Goal: Communication & Community: Answer question/provide support

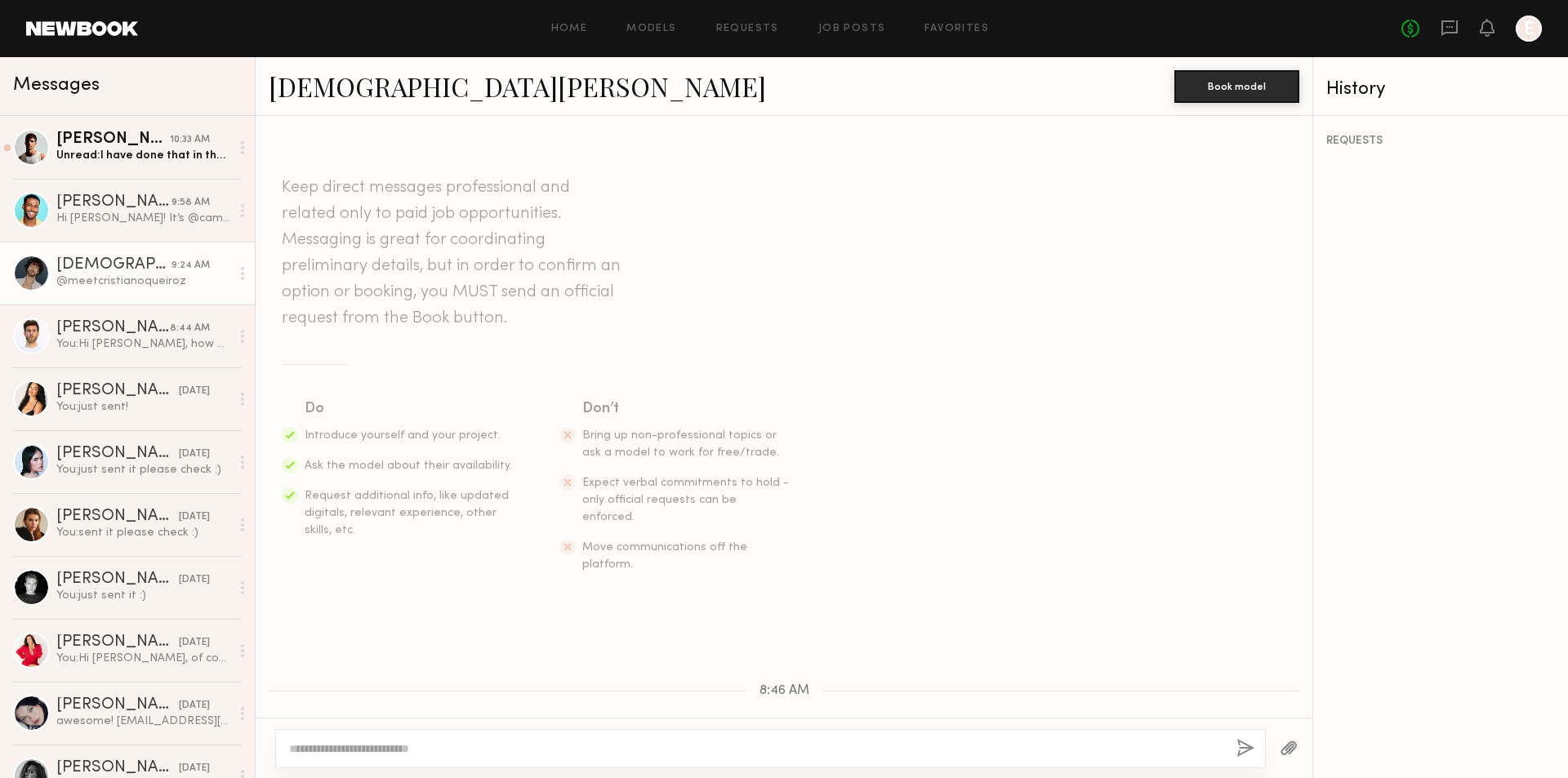
scroll to position [243, 0]
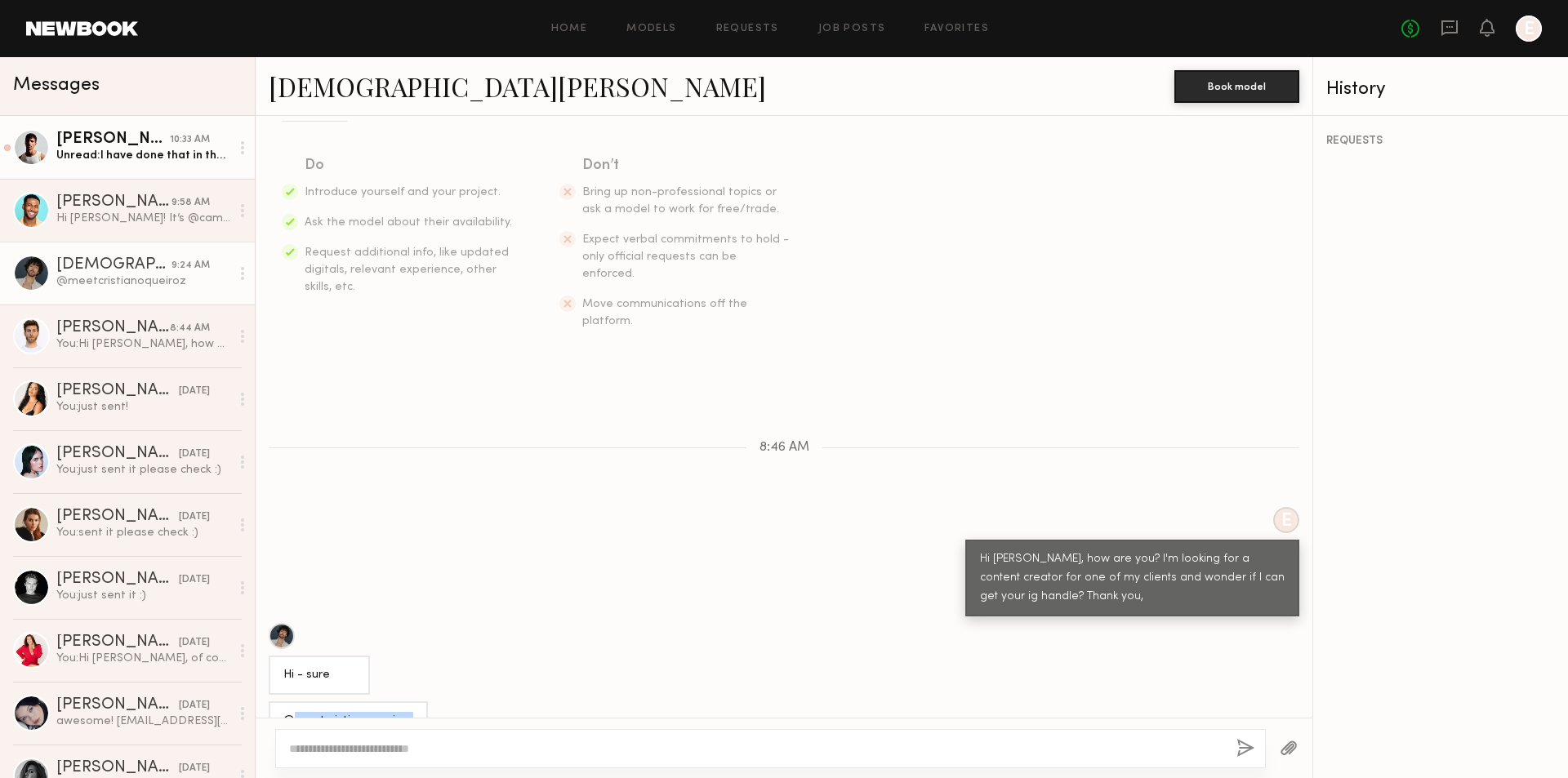
click at [180, 156] on div "Unread: I have done that in the past for certain brands." at bounding box center [143, 156] width 174 height 16
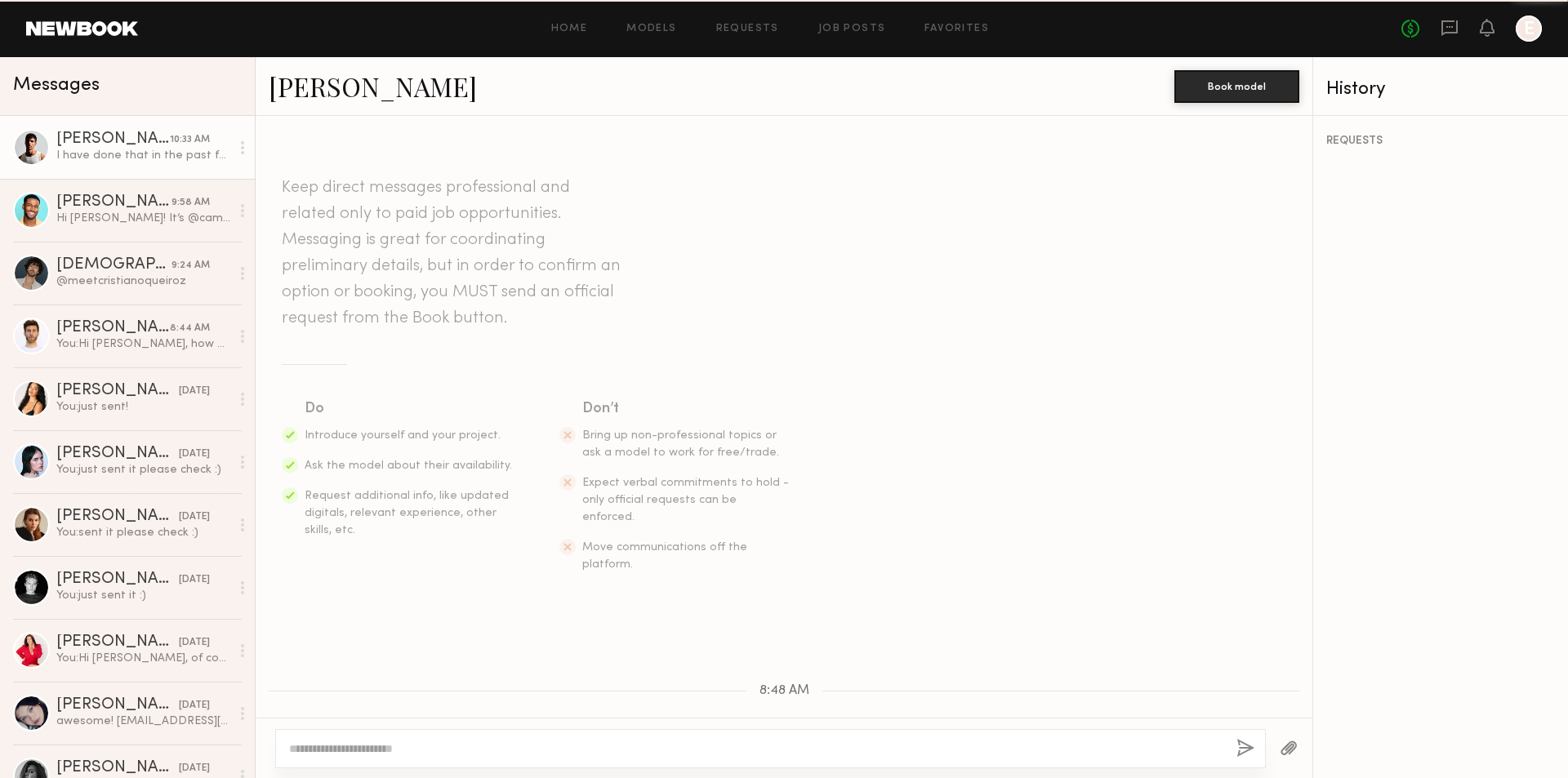
scroll to position [386, 0]
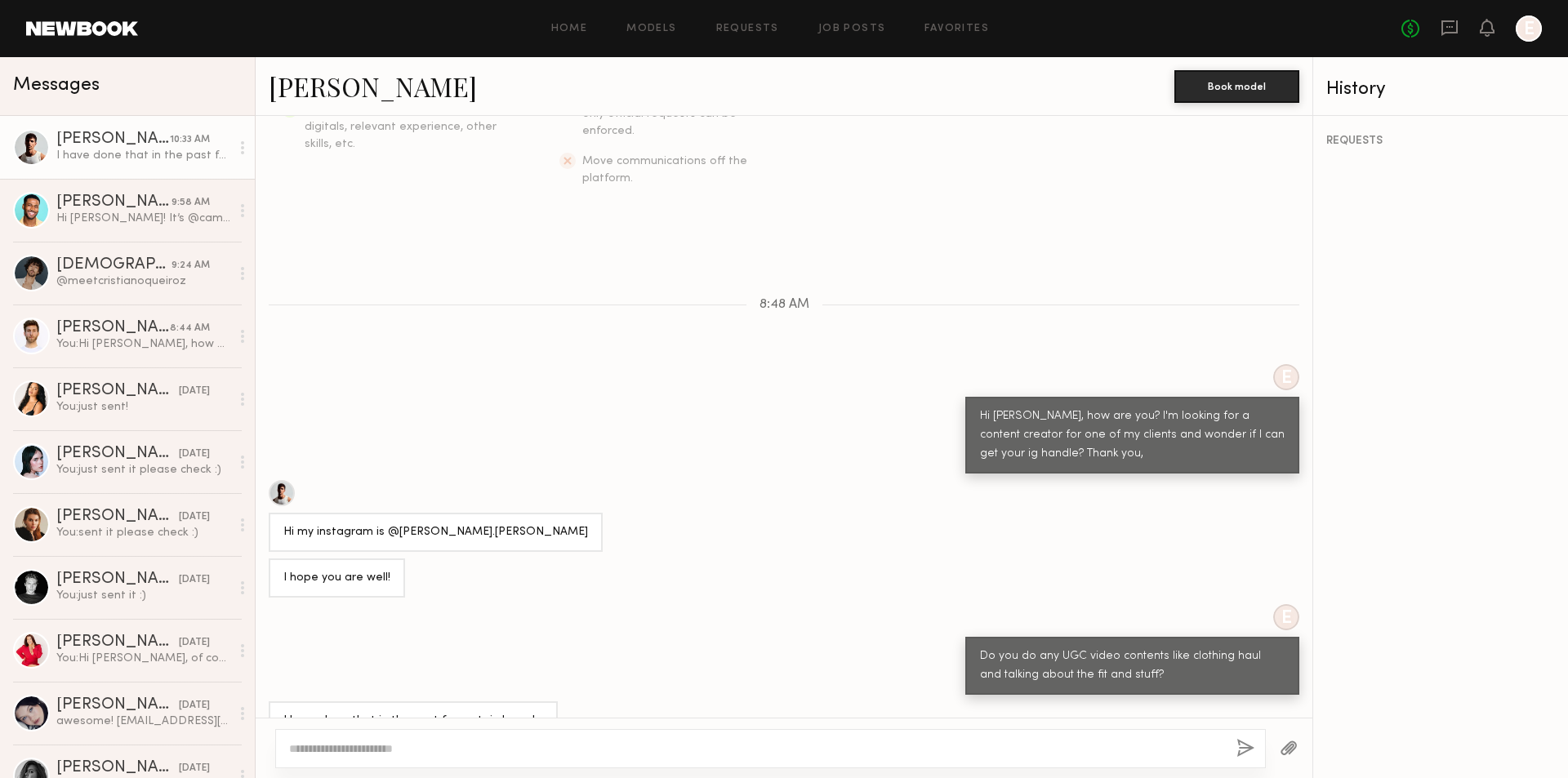
click at [851, 745] on textarea at bounding box center [756, 748] width 934 height 16
type textarea "**********"
click at [1250, 745] on button "button" at bounding box center [1245, 749] width 18 height 21
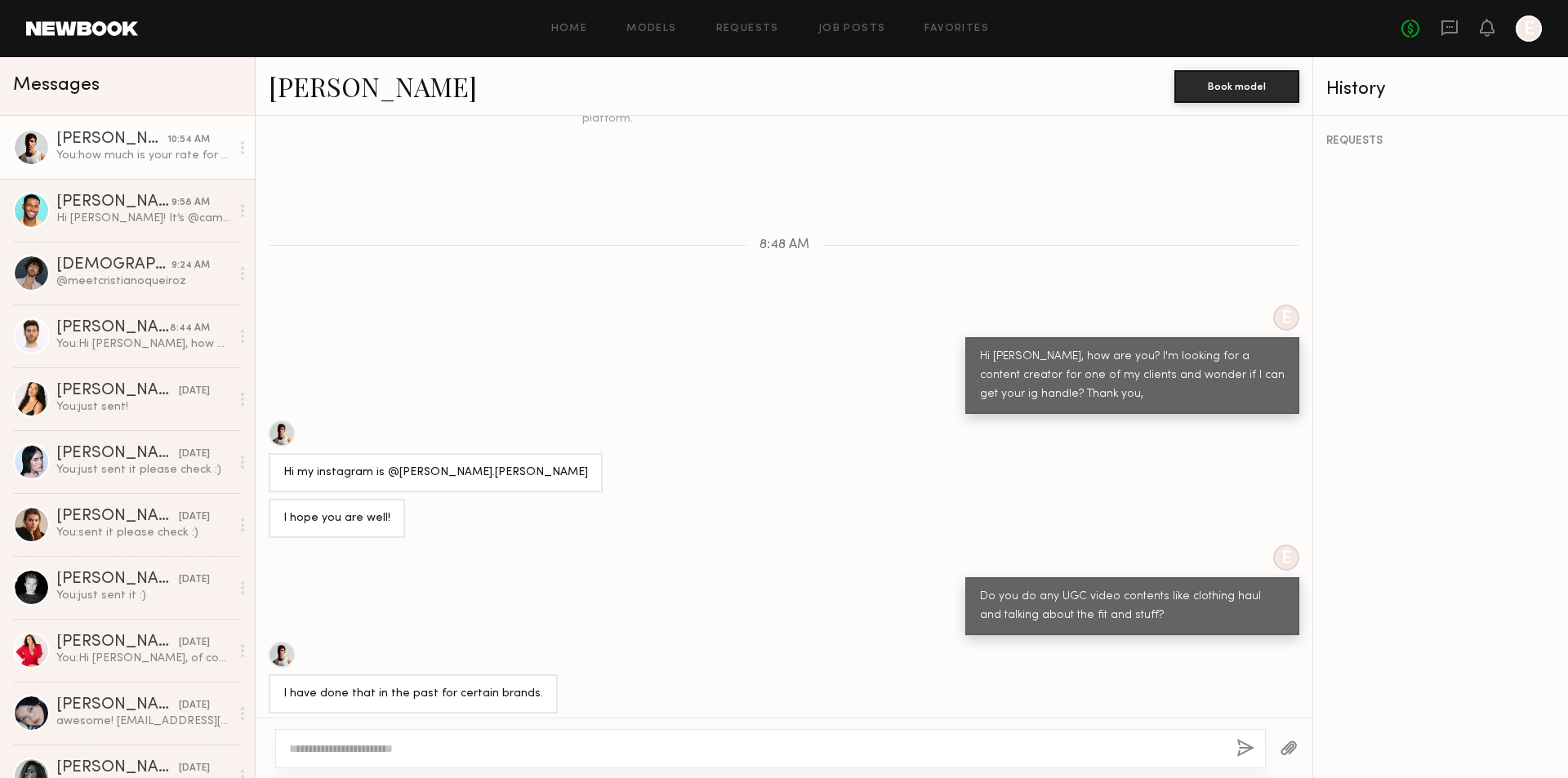
scroll to position [592, 0]
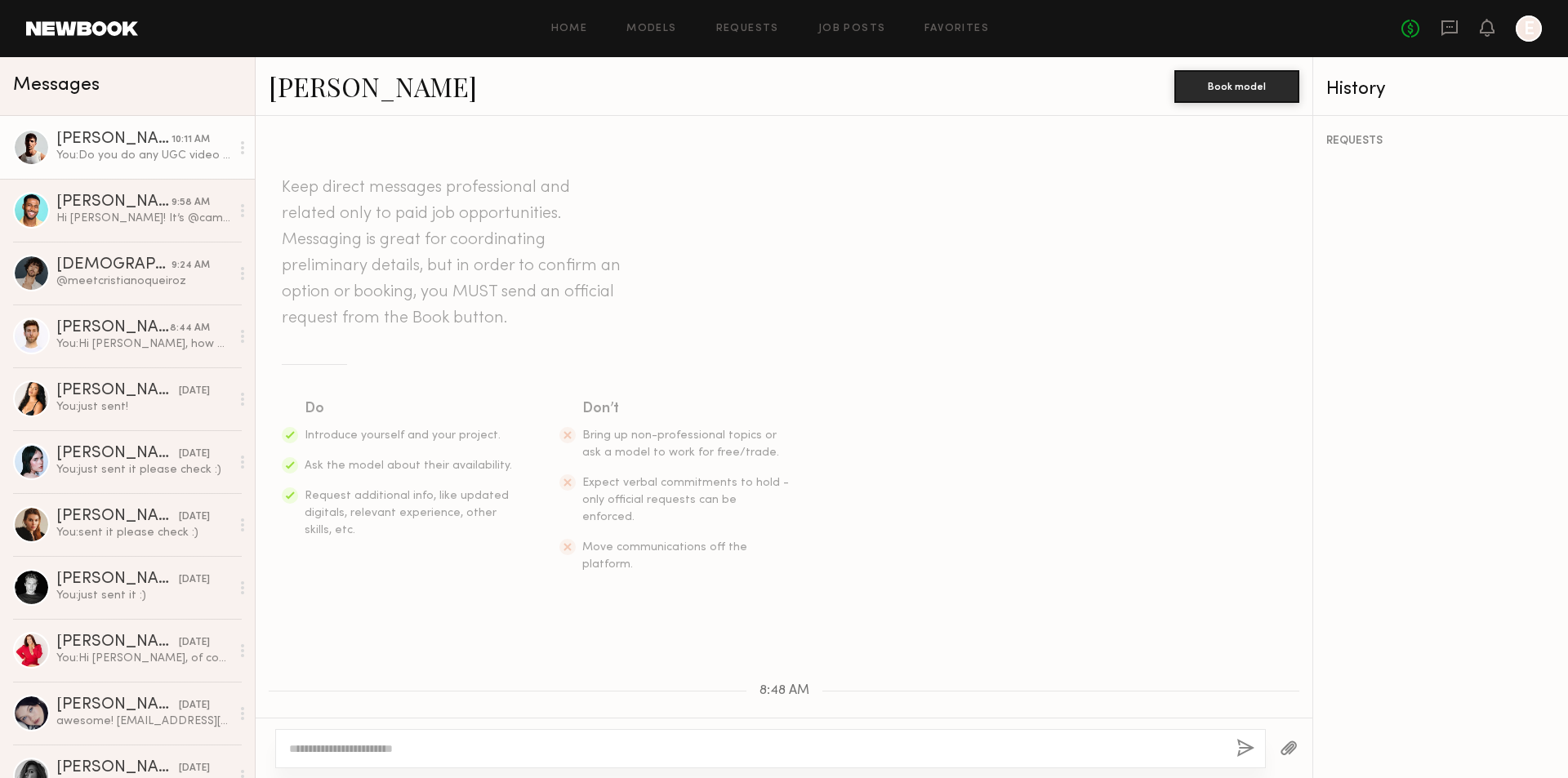
scroll to position [464, 0]
